Goal: Information Seeking & Learning: Understand process/instructions

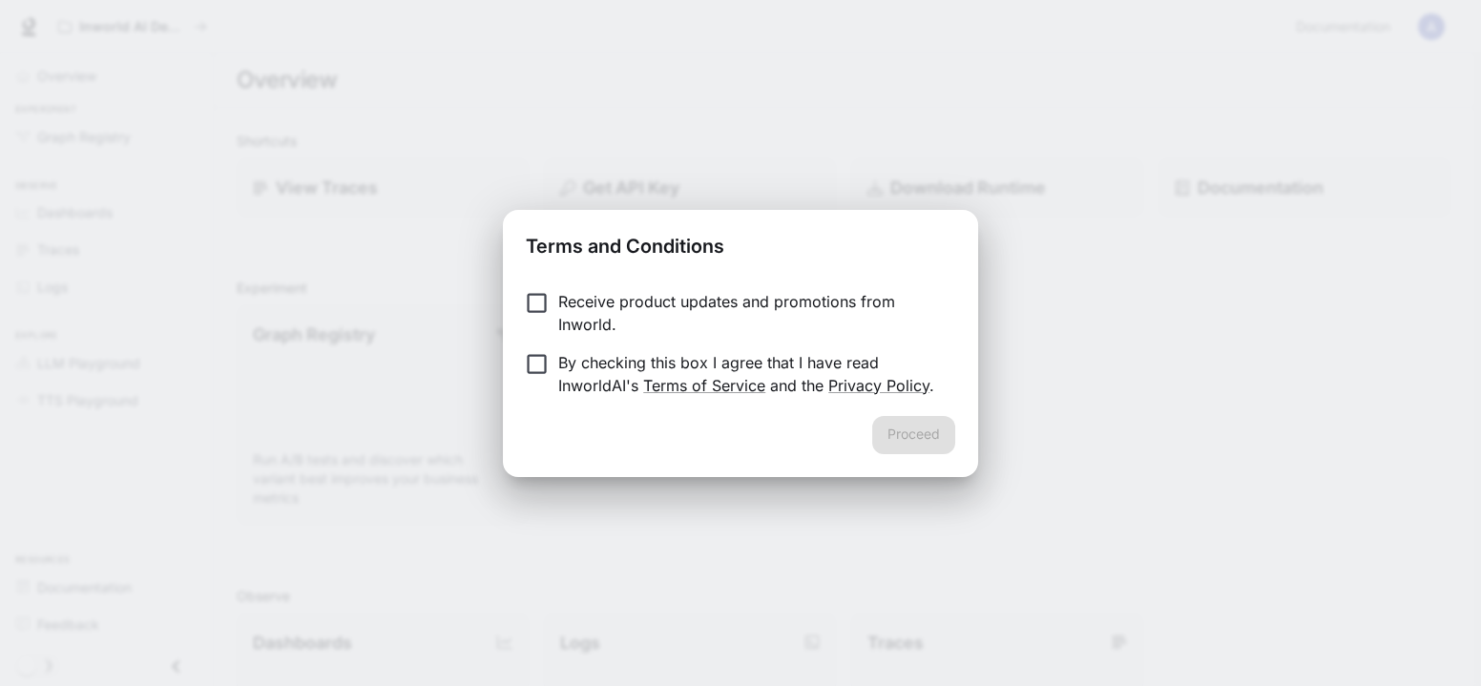
click at [584, 359] on p "By checking this box I agree that I have read InworldAI's Terms of Service and …" at bounding box center [749, 374] width 382 height 46
click at [929, 443] on button "Proceed" at bounding box center [913, 435] width 83 height 38
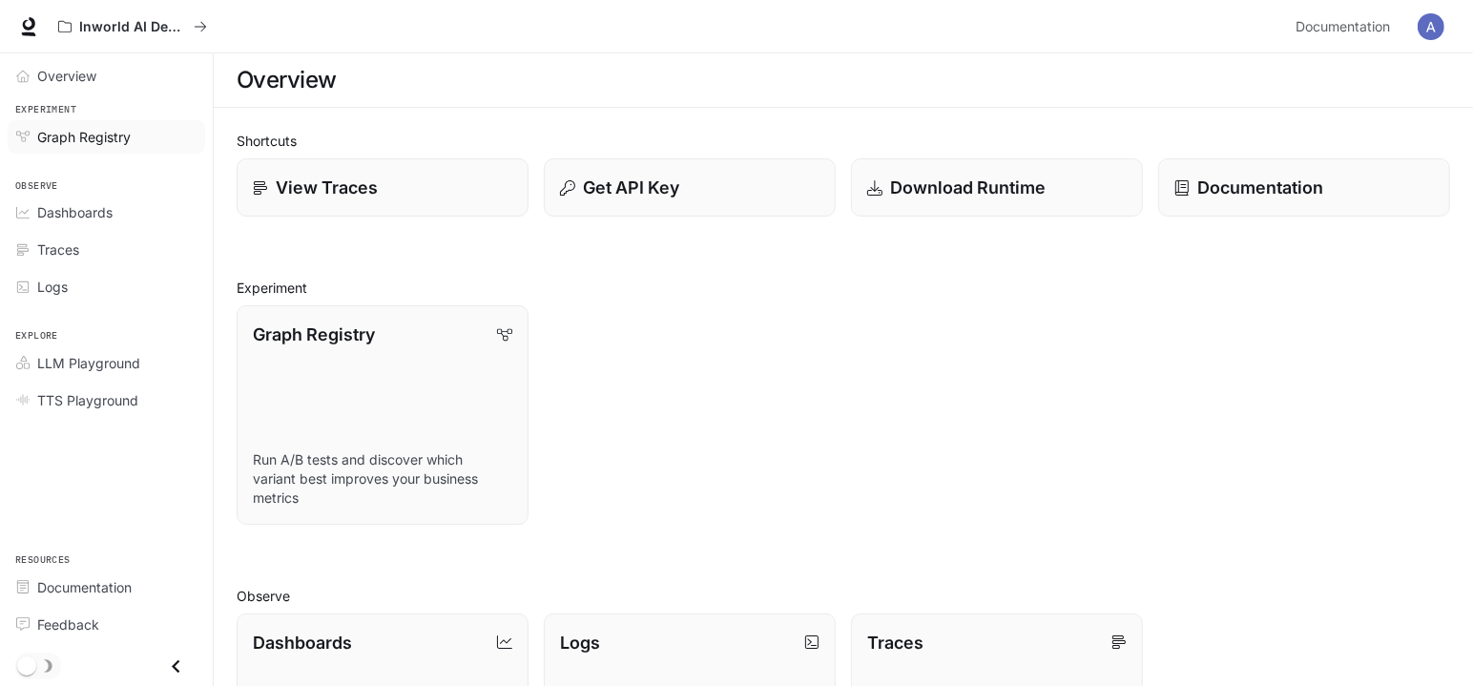
click at [48, 135] on span "Graph Registry" at bounding box center [83, 137] width 93 height 20
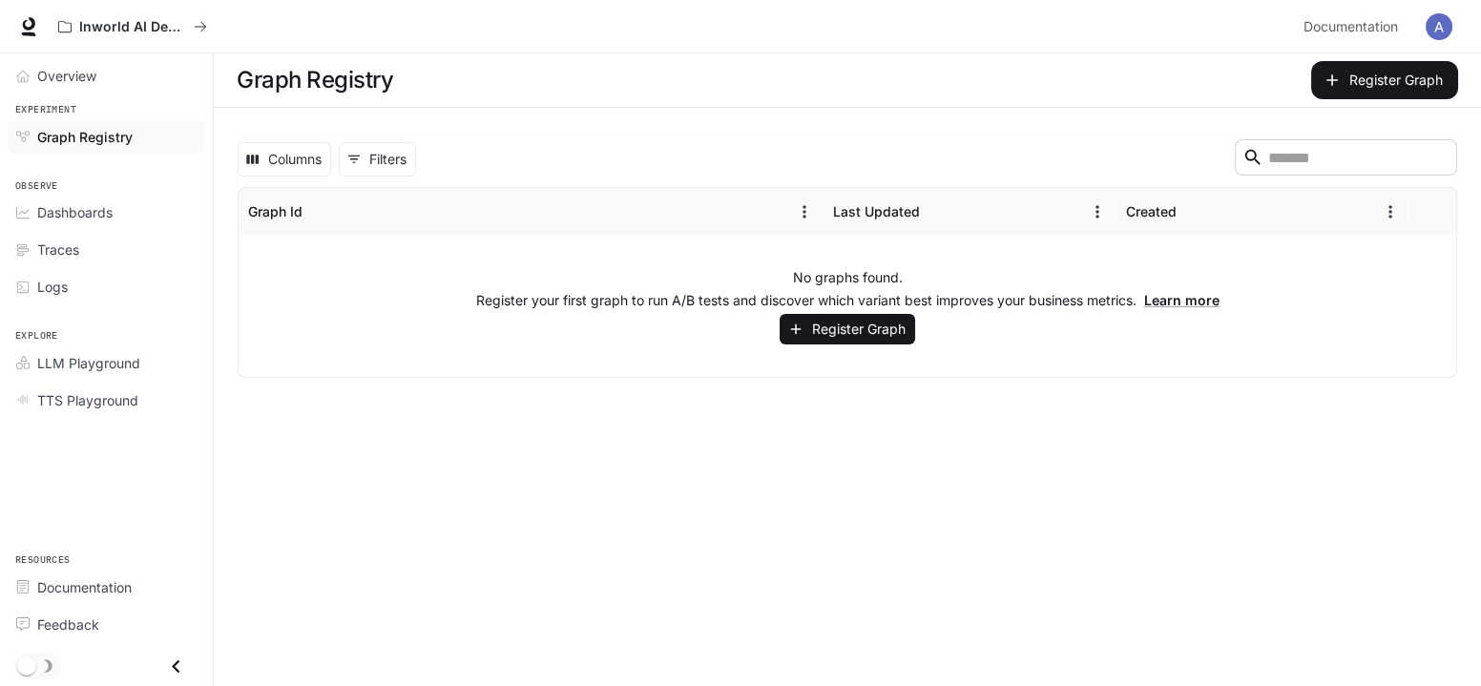
click at [69, 217] on span "Dashboards" at bounding box center [74, 212] width 75 height 20
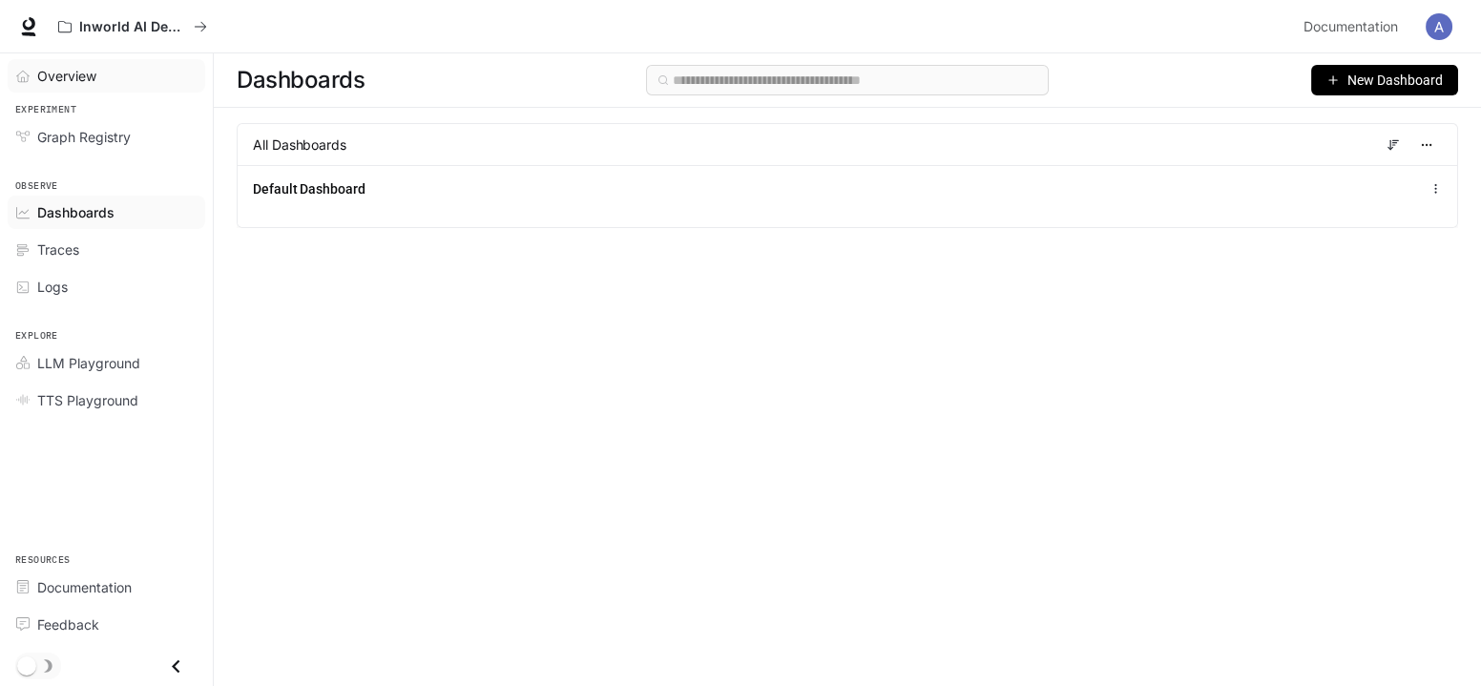
click at [74, 77] on span "Overview" at bounding box center [66, 76] width 59 height 20
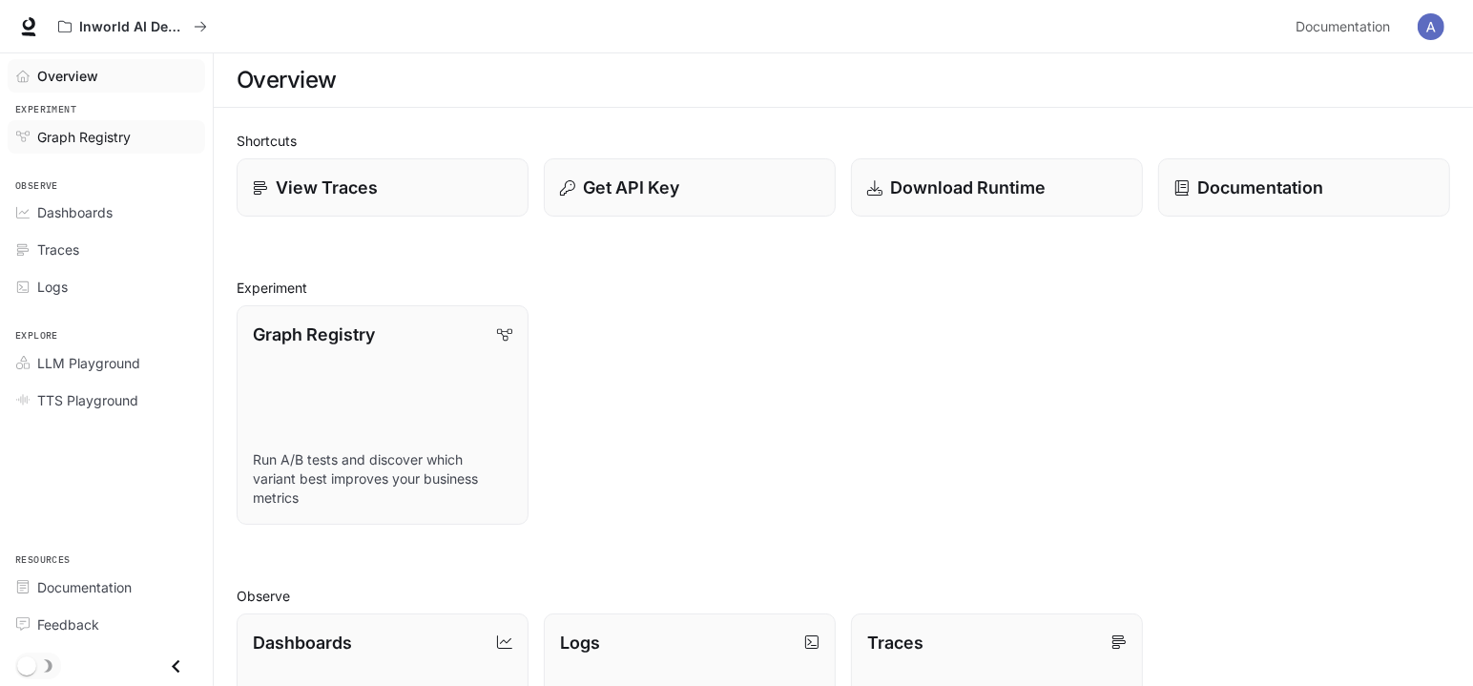
click at [75, 139] on span "Graph Registry" at bounding box center [83, 137] width 93 height 20
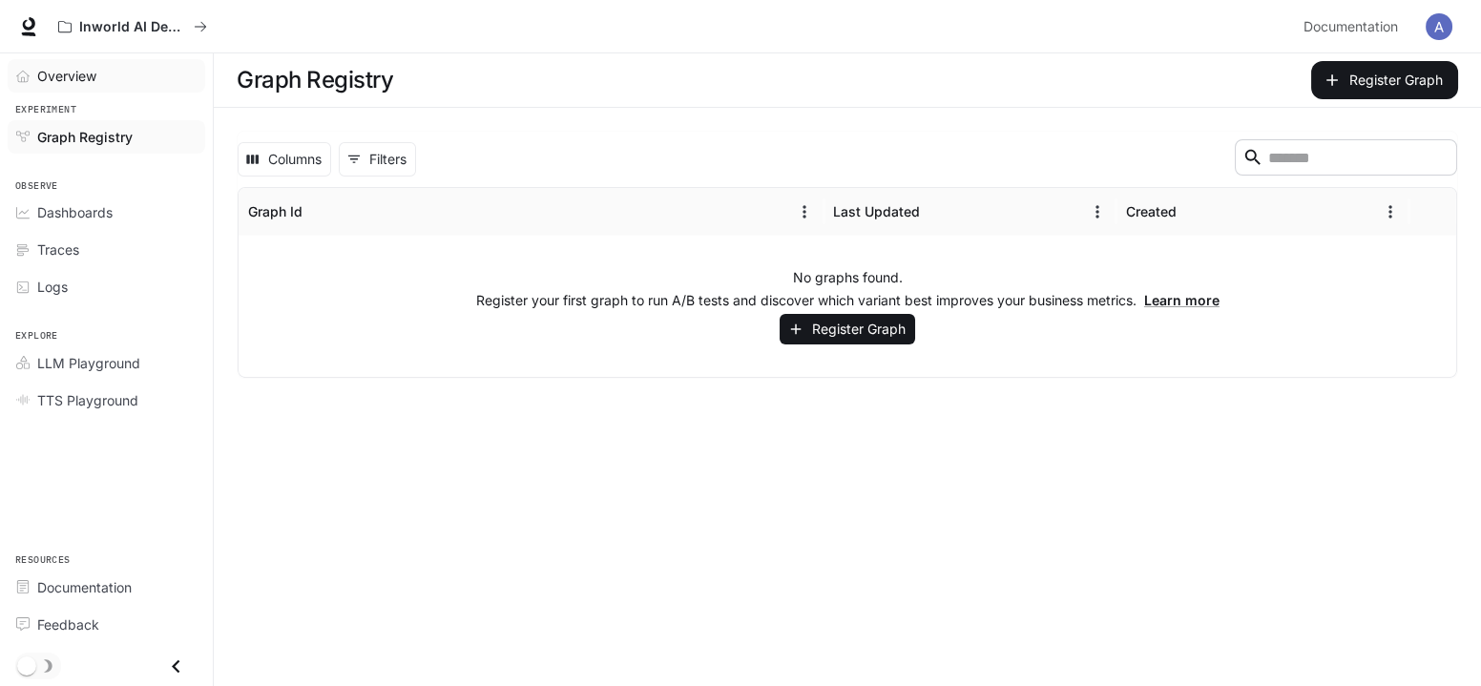
click at [54, 73] on span "Overview" at bounding box center [66, 76] width 59 height 20
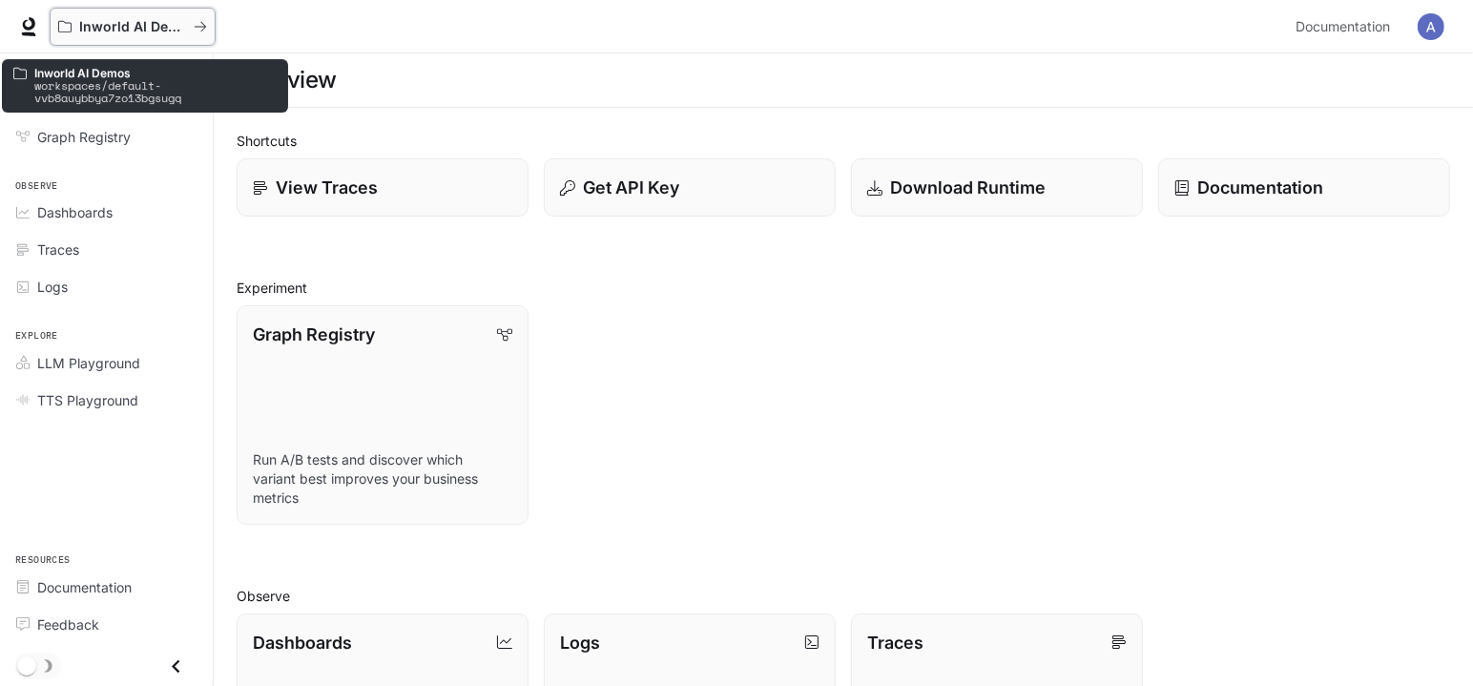
click at [64, 27] on icon "All workspaces" at bounding box center [64, 26] width 13 height 13
click at [197, 20] on icon "All workspaces" at bounding box center [200, 26] width 13 height 13
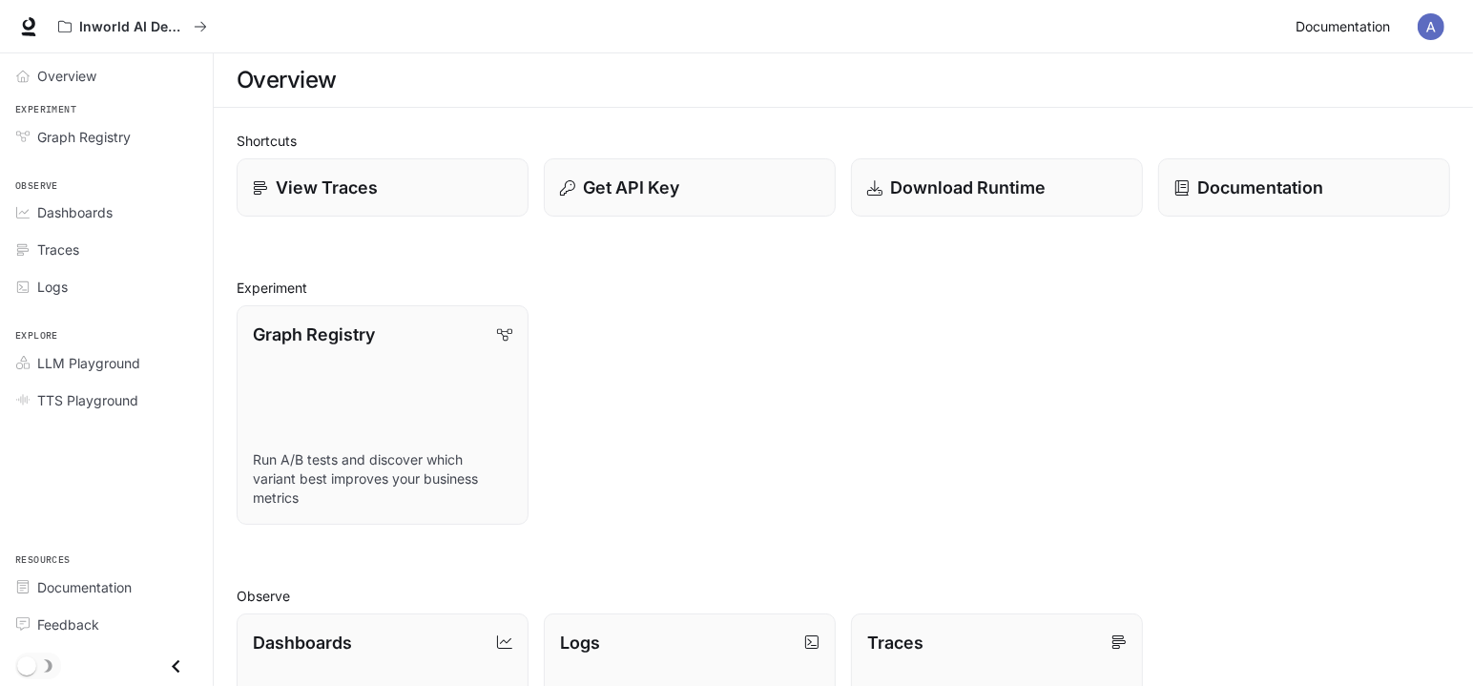
click at [1338, 20] on span "Documentation" at bounding box center [1343, 27] width 94 height 24
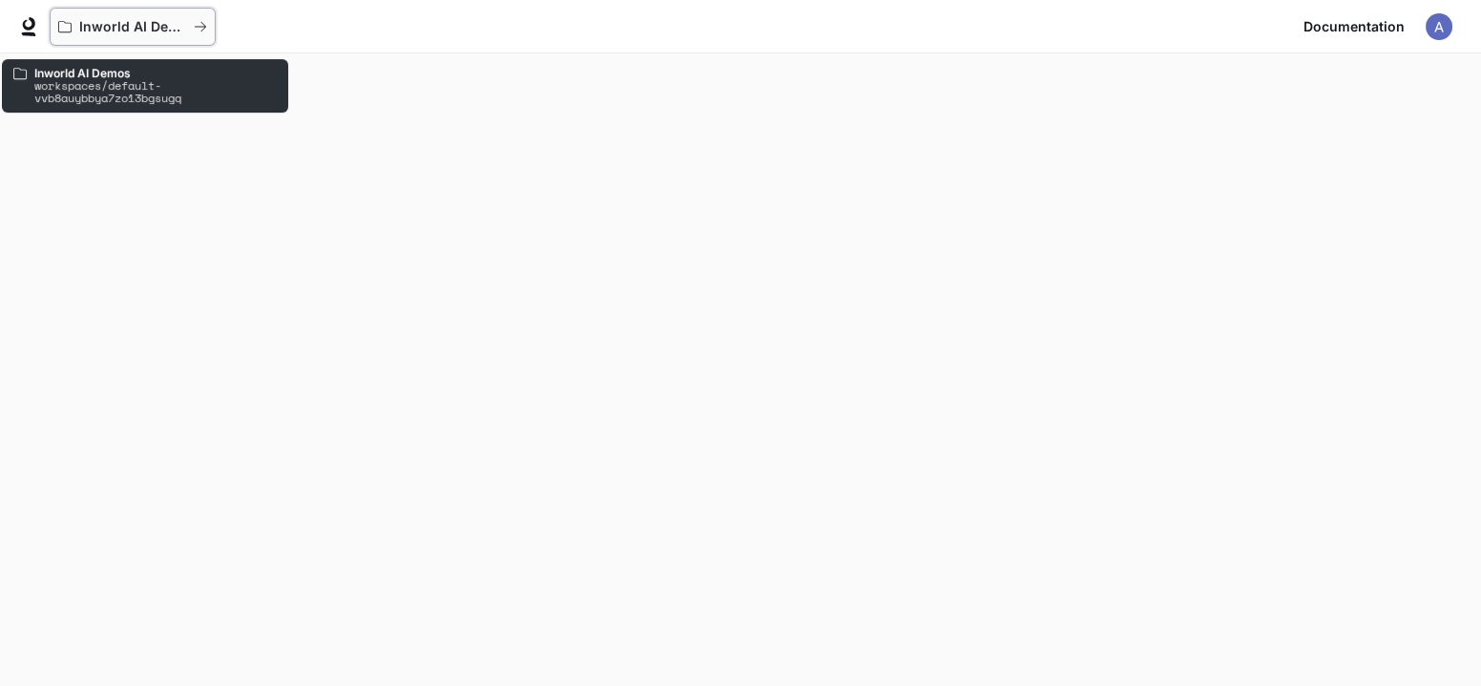
click at [112, 27] on p "Inworld AI Demos" at bounding box center [132, 27] width 107 height 16
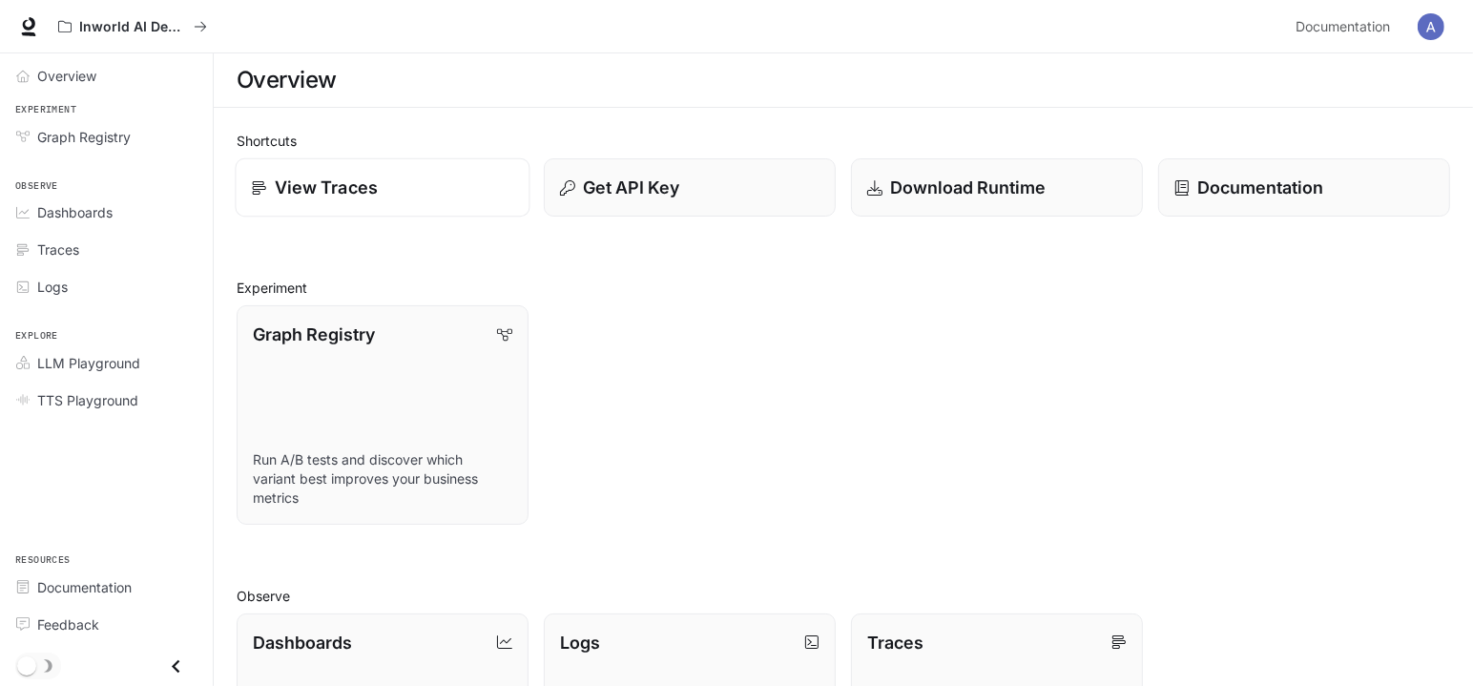
click at [349, 192] on p "View Traces" at bounding box center [326, 188] width 103 height 26
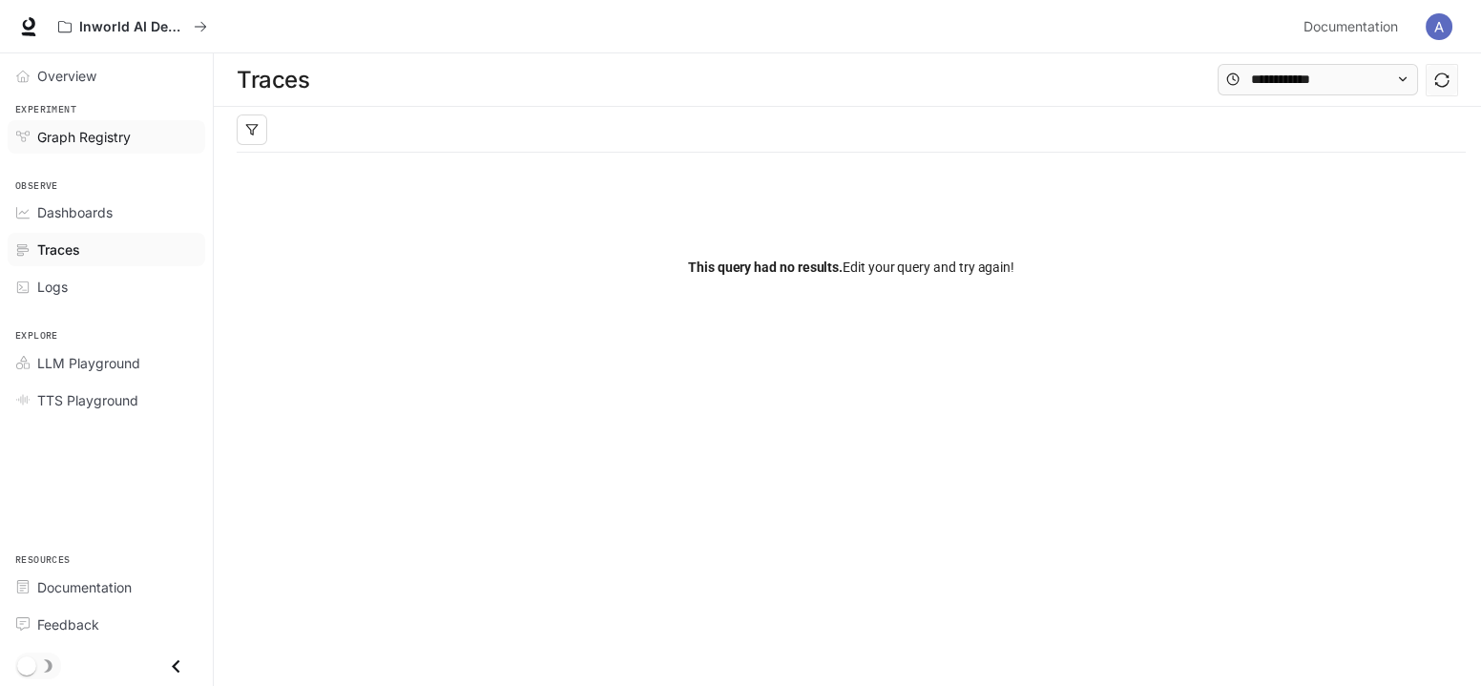
click at [102, 142] on span "Graph Registry" at bounding box center [83, 137] width 93 height 20
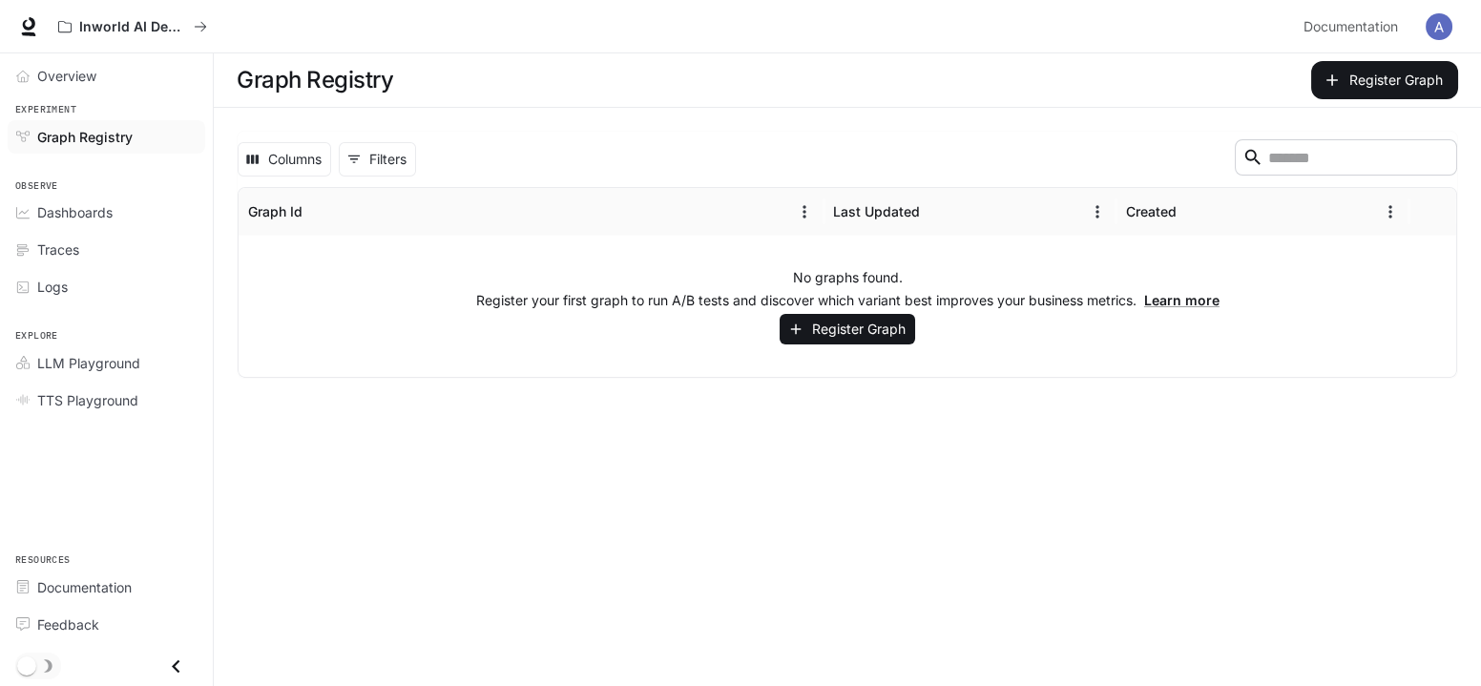
click at [80, 131] on span "Graph Registry" at bounding box center [84, 137] width 95 height 20
click at [59, 83] on span "Overview" at bounding box center [66, 76] width 59 height 20
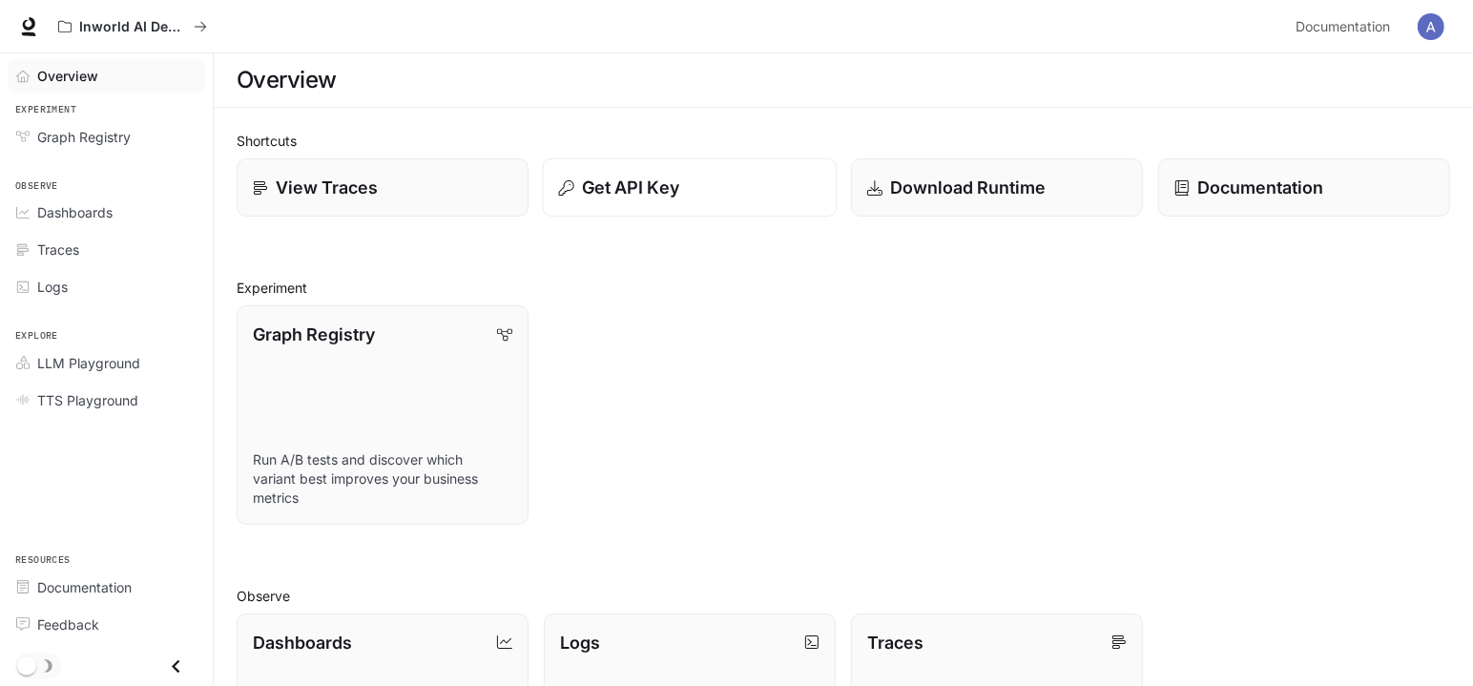
click at [646, 178] on p "Get API Key" at bounding box center [630, 188] width 97 height 26
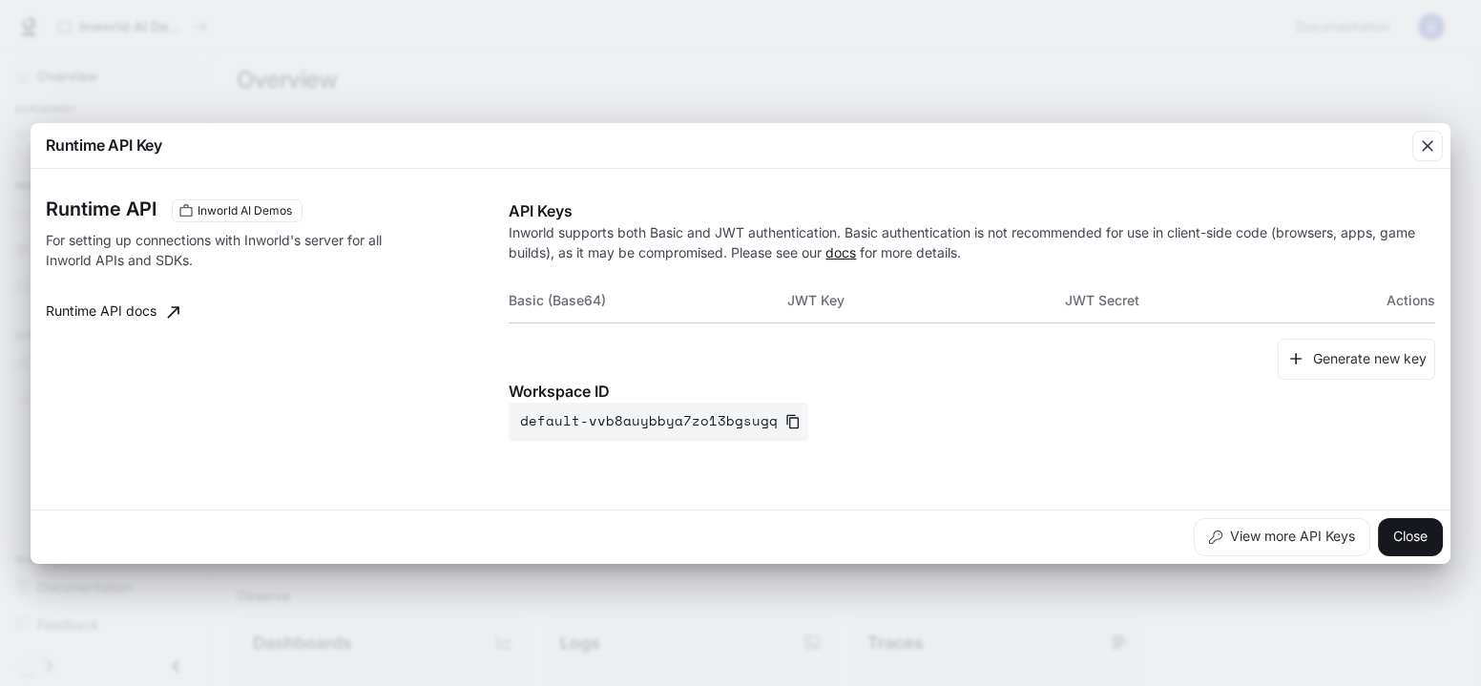
click at [845, 253] on link "docs" at bounding box center [840, 252] width 31 height 16
click at [154, 314] on link "Runtime API docs" at bounding box center [112, 312] width 149 height 38
